Goal: Use online tool/utility: Utilize a website feature to perform a specific function

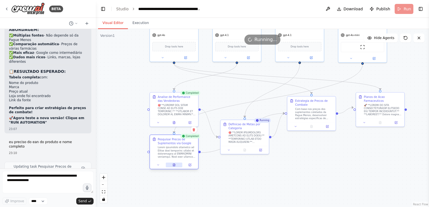
click at [171, 167] on button at bounding box center [174, 165] width 17 height 5
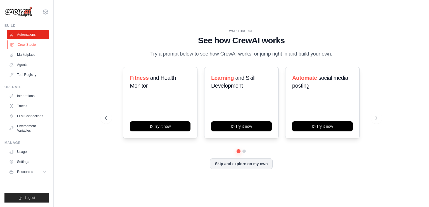
click at [22, 45] on link "Crew Studio" at bounding box center [28, 44] width 42 height 9
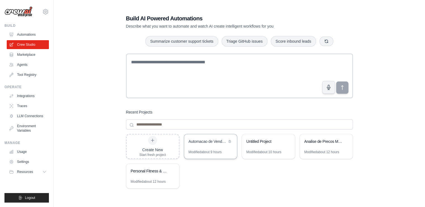
click at [201, 148] on div "Automacao de Vendas Farmaceuticas com Web Scraping Competitivo" at bounding box center [210, 142] width 53 height 16
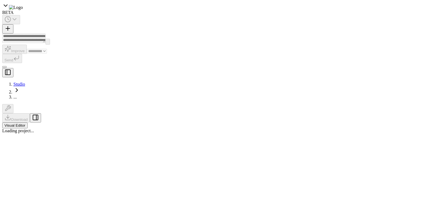
select select "****"
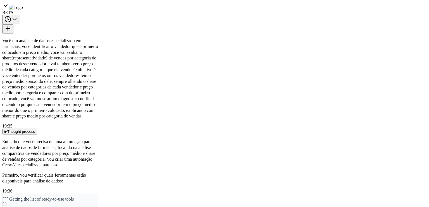
scroll to position [14841, 0]
drag, startPoint x: 221, startPoint y: 166, endPoint x: 198, endPoint y: 134, distance: 39.1
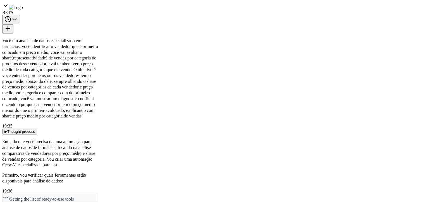
drag, startPoint x: 213, startPoint y: 136, endPoint x: 213, endPoint y: 105, distance: 31.0
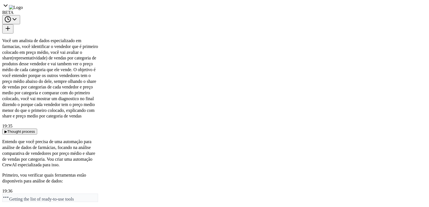
drag, startPoint x: 107, startPoint y: 66, endPoint x: 173, endPoint y: 68, distance: 65.7
copy td "Whey Protein Gold Standard 900g Baunilha"
drag, startPoint x: 108, startPoint y: 74, endPoint x: 177, endPoint y: 75, distance: 69.5
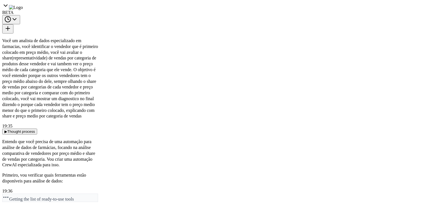
copy td "Whey Protein Gold Standard 900g Chocolate"
drag, startPoint x: 240, startPoint y: 74, endPoint x: 210, endPoint y: 75, distance: 30.4
copy td "Optimum Nutrition"
drag, startPoint x: 163, startPoint y: 124, endPoint x: 108, endPoint y: 120, distance: 55.7
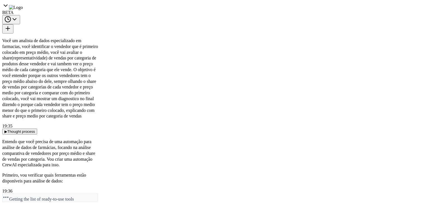
copy td "Vitamina D3 2000Ui Dêvit 30 Cápsulas"
drag, startPoint x: 107, startPoint y: 175, endPoint x: 189, endPoint y: 176, distance: 81.8
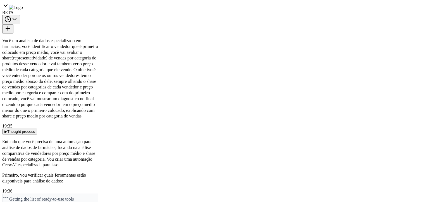
copy td "Colágeno Tipo Il + Vitamina D - Colagen Il Renew 30"
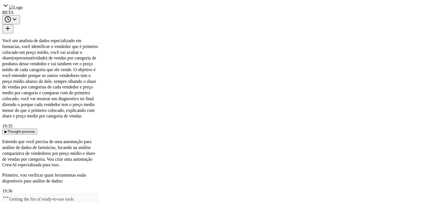
drag, startPoint x: 410, startPoint y: 81, endPoint x: 409, endPoint y: 113, distance: 31.3
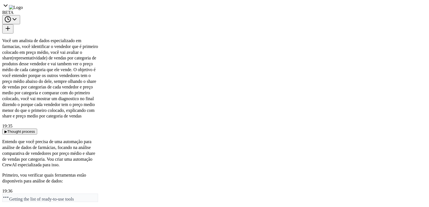
drag, startPoint x: 149, startPoint y: 115, endPoint x: 125, endPoint y: 105, distance: 25.7
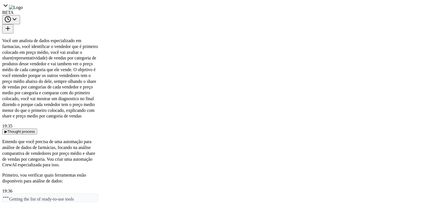
scroll to position [50, 0]
